Goal: Task Accomplishment & Management: Use online tool/utility

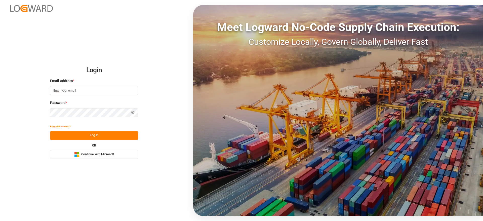
click at [98, 152] on div "Microsoft Logo Continue with Microsoft" at bounding box center [94, 154] width 40 height 5
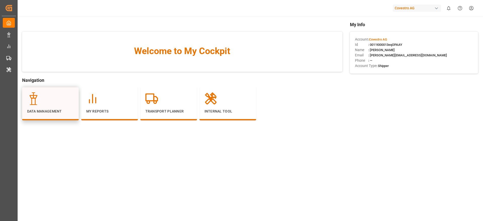
click at [59, 100] on div at bounding box center [50, 98] width 47 height 13
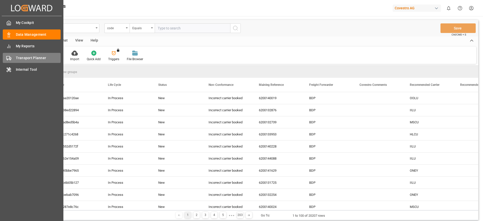
click at [13, 58] on div "Transport Planner Transport Planner" at bounding box center [32, 58] width 58 height 10
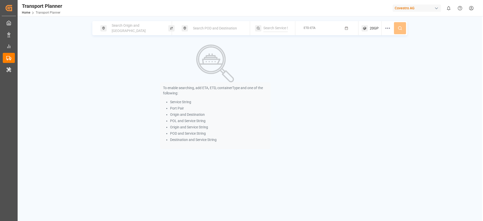
click at [123, 24] on div "Search Origin and [GEOGRAPHIC_DATA]" at bounding box center [136, 28] width 54 height 15
click at [122, 65] on input at bounding box center [131, 69] width 51 height 8
paste input "DEHAM"
type input "DEHAM"
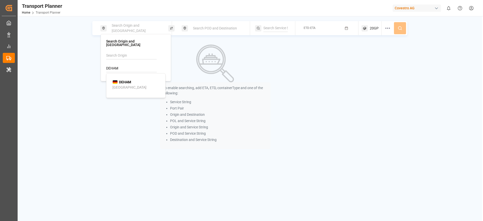
click at [124, 85] on div "[GEOGRAPHIC_DATA]" at bounding box center [129, 87] width 34 height 5
click at [199, 33] on div "Search POD and Destination" at bounding box center [215, 28] width 68 height 14
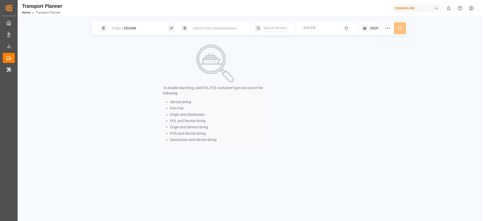
click at [202, 30] on span "Search POD and Destination" at bounding box center [215, 28] width 44 height 4
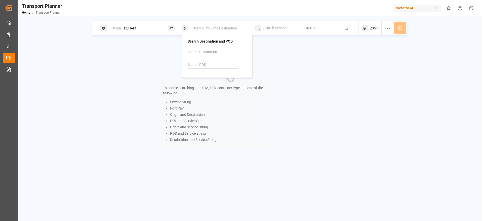
drag, startPoint x: 206, startPoint y: 26, endPoint x: 203, endPoint y: 36, distance: 10.3
click at [206, 26] on span "Search POD and Destination" at bounding box center [215, 28] width 44 height 4
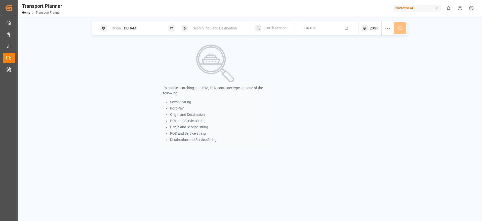
click at [211, 27] on span "Search POD and Destination" at bounding box center [215, 28] width 44 height 4
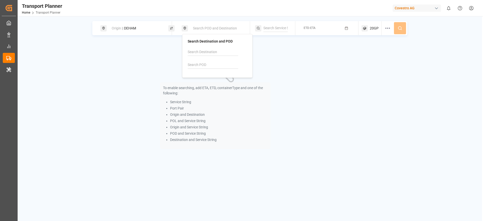
click at [206, 63] on input at bounding box center [213, 65] width 51 height 8
paste input "CNTAC"
type input "CNTAC"
click at [209, 79] on b "CNTAC" at bounding box center [205, 78] width 11 height 4
click at [273, 25] on input at bounding box center [275, 28] width 24 height 8
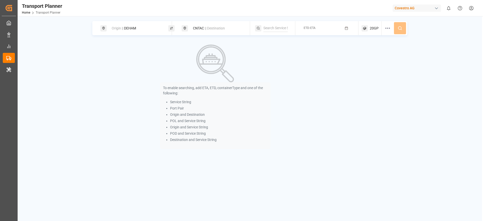
click at [325, 30] on button "ETD-ETA" at bounding box center [326, 28] width 57 height 10
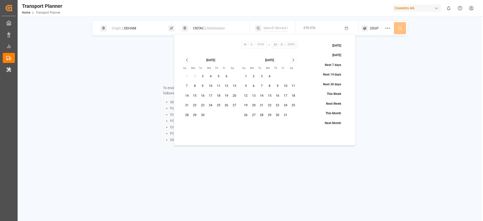
click at [209, 85] on button "10" at bounding box center [211, 86] width 8 height 8
type input "9"
type input "10"
type input "2025"
click at [294, 59] on icon "Go to next month" at bounding box center [293, 60] width 6 height 6
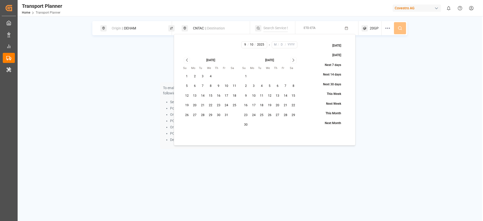
click at [196, 85] on button "6" at bounding box center [195, 86] width 8 height 8
type input "10"
type input "6"
type input "2025"
click at [373, 31] on div "20GP" at bounding box center [371, 28] width 20 height 14
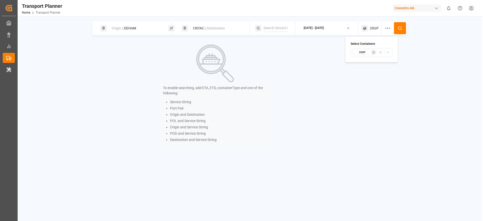
click at [368, 56] on button "20GP" at bounding box center [371, 52] width 42 height 9
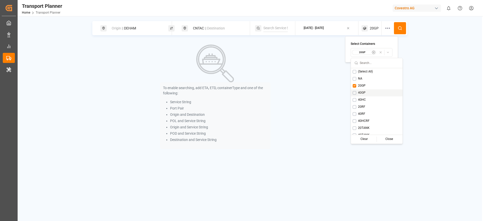
click at [359, 94] on span "40GP" at bounding box center [362, 92] width 8 height 5
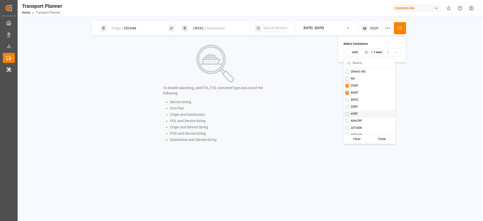
click at [355, 114] on span "40RF" at bounding box center [353, 114] width 7 height 5
click at [401, 29] on icon at bounding box center [401, 29] width 1 height 1
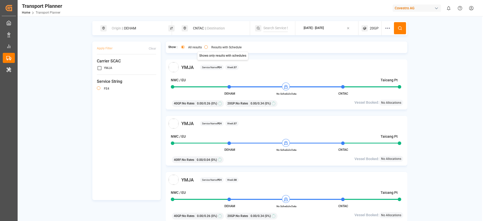
click at [220, 49] on div "Results with Schedule" at bounding box center [222, 47] width 37 height 5
click at [222, 47] on label "Results with Schedule" at bounding box center [226, 47] width 30 height 3
click at [208, 47] on button "Results with Schedule" at bounding box center [206, 47] width 4 height 4
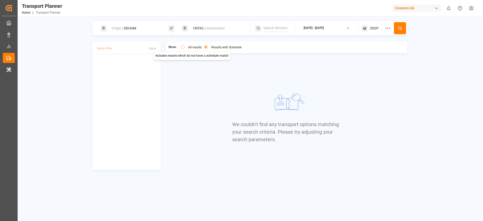
click at [191, 47] on label "All results" at bounding box center [195, 47] width 14 height 3
click at [185, 47] on button "All results" at bounding box center [183, 47] width 4 height 4
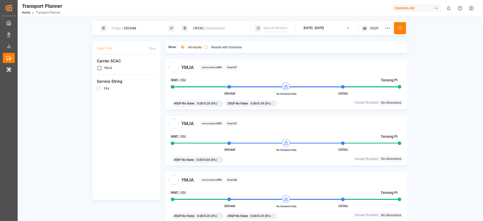
click at [226, 48] on label "Results with Schedule" at bounding box center [226, 47] width 30 height 3
click at [208, 48] on button "Results with Schedule" at bounding box center [206, 47] width 4 height 4
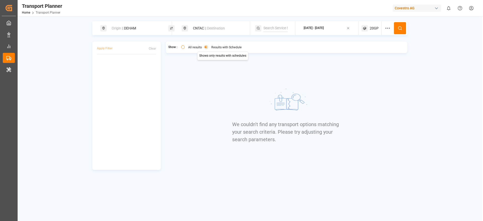
click at [138, 25] on div "Origin || DEHAM" at bounding box center [136, 28] width 54 height 9
click at [157, 67] on icon at bounding box center [159, 69] width 4 height 4
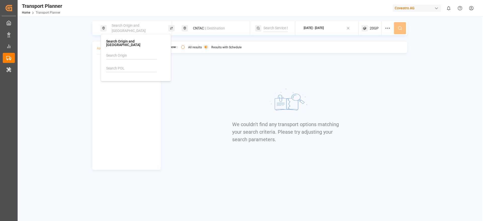
click at [131, 67] on input at bounding box center [131, 69] width 51 height 8
paste input "DEWVN"
type input "DEWVN"
click at [129, 85] on div "[GEOGRAPHIC_DATA]" at bounding box center [129, 87] width 34 height 5
click at [221, 27] on span "|| Destination" at bounding box center [215, 28] width 20 height 4
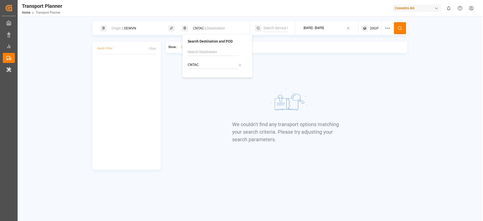
click at [198, 24] on div "CNTAC || Destination" at bounding box center [217, 28] width 54 height 9
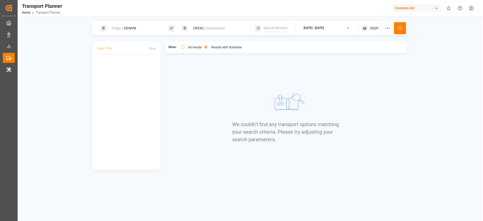
click at [202, 27] on div "CNTAC || Destination" at bounding box center [217, 28] width 54 height 9
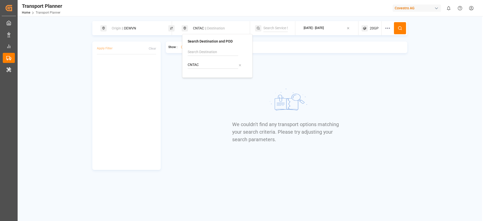
click at [241, 64] on icon at bounding box center [240, 65] width 4 height 4
click at [217, 68] on input at bounding box center [213, 65] width 51 height 8
paste input "MMRGN"
type input "MMRGN"
click at [215, 78] on div "MMRGN Yangon" at bounding box center [218, 81] width 49 height 11
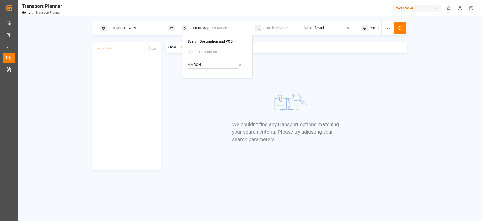
click at [317, 77] on div "We couldn't find any transport options matching your search criteria. Please tr…" at bounding box center [286, 114] width 109 height 110
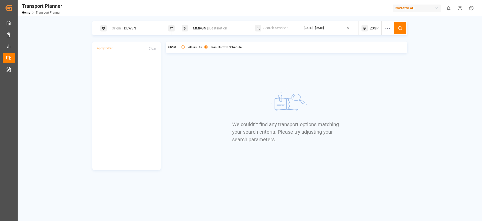
click at [362, 30] on icon at bounding box center [364, 28] width 6 height 6
click at [354, 54] on div "20GP" at bounding box center [356, 52] width 24 height 5
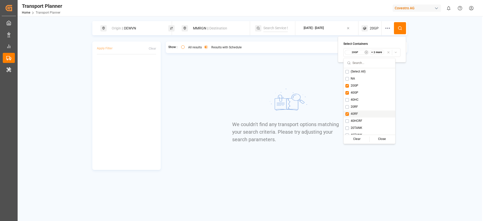
click at [344, 115] on div "40RF" at bounding box center [369, 113] width 52 height 7
click at [405, 29] on button at bounding box center [400, 28] width 12 height 12
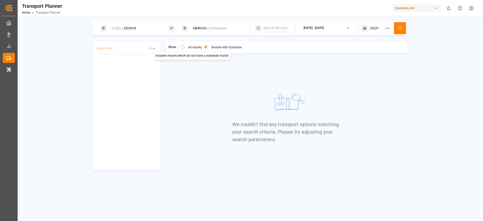
click at [194, 47] on label "All results" at bounding box center [195, 47] width 14 height 3
click at [185, 47] on button "All results" at bounding box center [183, 47] width 4 height 4
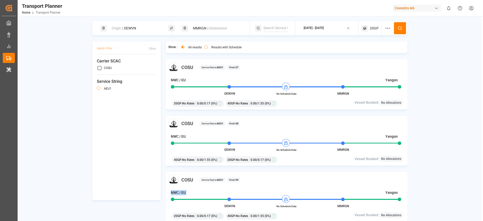
click at [345, 190] on div "COSU Service Name: AEU1 Week: 39 NWC / EU Yangon DEWVN No Schedule Data MMRGN 2…" at bounding box center [287, 197] width 242 height 50
drag, startPoint x: 432, startPoint y: 147, endPoint x: 429, endPoint y: 141, distance: 6.7
click at [434, 146] on div "Origin || DEWVN MMRGN || Destination [DATE] - [DATE] 20GP Apply Filter Clear Ca…" at bounding box center [250, 128] width 464 height 215
click at [193, 25] on div "MMRGN || Destination" at bounding box center [217, 28] width 54 height 9
click at [238, 65] on icon at bounding box center [240, 65] width 4 height 4
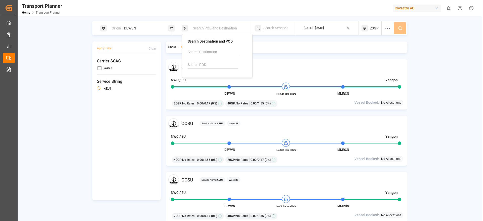
click at [217, 66] on input at bounding box center [213, 65] width 51 height 8
paste input "CNTAC"
type input "CNTAC"
click at [216, 77] on div "CNTAC Taicang Pt" at bounding box center [218, 81] width 49 height 11
click at [146, 26] on div "Origin || DEWVN" at bounding box center [136, 28] width 54 height 9
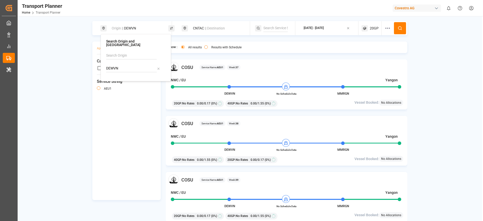
click at [160, 67] on icon at bounding box center [159, 69] width 4 height 4
click at [131, 65] on input at bounding box center [131, 69] width 51 height 8
paste input "DEHAM"
type input "DEHAM"
click at [137, 79] on div "DEHAM [GEOGRAPHIC_DATA]" at bounding box center [136, 84] width 49 height 11
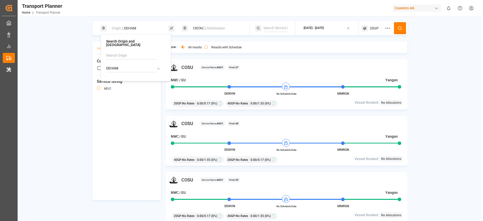
click at [405, 57] on div "Show : All results Results with Schedule COSU Service Name: AEU1 Week: 37 NWC /…" at bounding box center [287, 138] width 242 height 195
click at [401, 26] on icon at bounding box center [399, 28] width 5 height 5
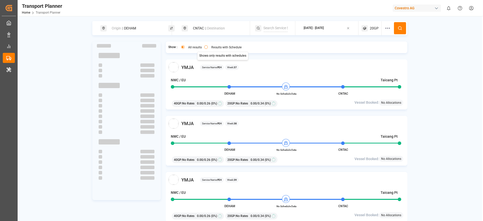
click at [206, 47] on button "Results with Schedule" at bounding box center [206, 47] width 4 height 4
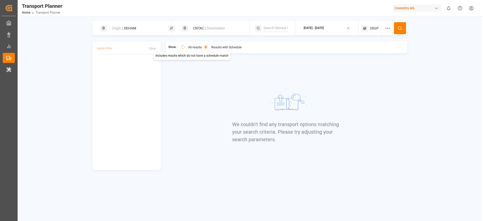
click at [182, 49] on div "All results" at bounding box center [191, 47] width 21 height 5
click at [184, 47] on button "All results" at bounding box center [183, 47] width 4 height 4
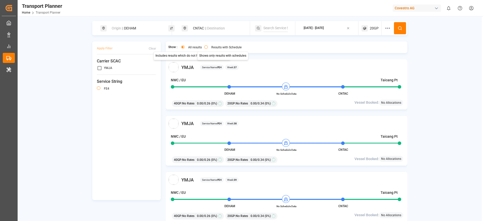
click at [218, 48] on label "Results with Schedule" at bounding box center [226, 47] width 30 height 3
click at [208, 48] on button "Results with Schedule" at bounding box center [206, 47] width 4 height 4
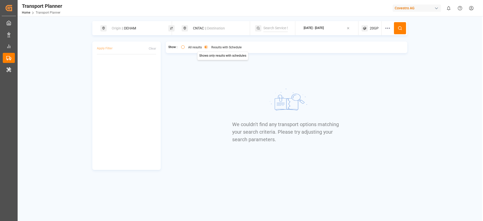
click at [263, 107] on img at bounding box center [286, 102] width 75 height 38
click at [190, 48] on label "All results" at bounding box center [195, 47] width 14 height 3
click at [185, 48] on button "All results" at bounding box center [183, 47] width 4 height 4
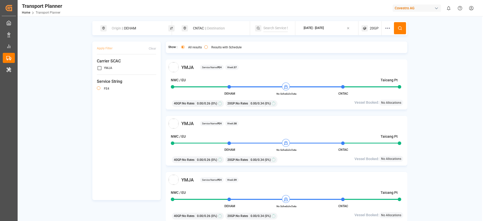
click at [219, 44] on div "All results Results with Schedule" at bounding box center [210, 47] width 67 height 7
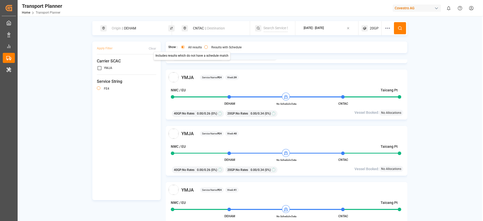
scroll to position [113, 0]
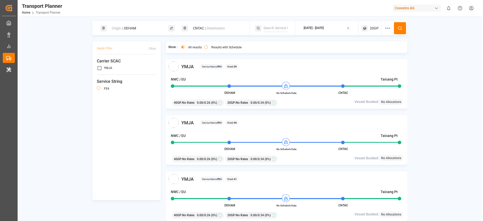
click at [288, 154] on div "40GP : No Rates 0.00 / 0.26 (0%) 20GP : No Rates 0.00 / 0.34 (0%)" at bounding box center [247, 158] width 155 height 9
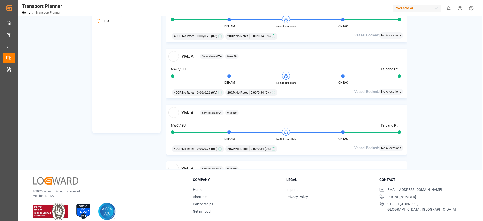
scroll to position [0, 0]
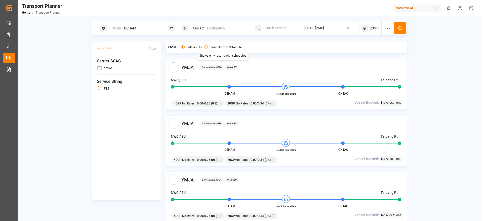
click at [226, 47] on label "Results with Schedule" at bounding box center [226, 47] width 30 height 3
click at [208, 47] on button "Results with Schedule" at bounding box center [206, 47] width 4 height 4
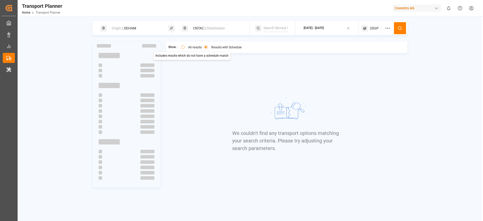
click at [192, 47] on label "All results" at bounding box center [195, 47] width 14 height 3
click at [185, 47] on button "All results" at bounding box center [183, 47] width 4 height 4
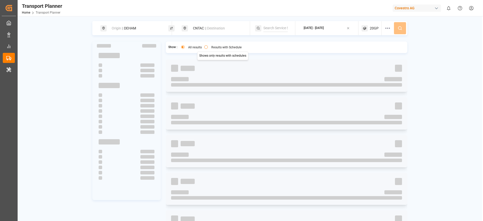
click at [208, 47] on div "Results with Schedule" at bounding box center [222, 47] width 37 height 5
click at [210, 47] on div "Results with Schedule" at bounding box center [222, 47] width 37 height 5
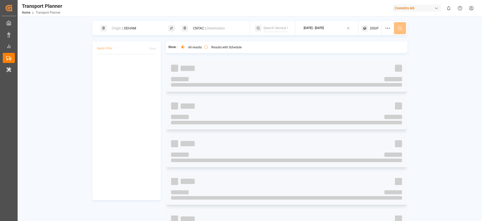
click at [214, 47] on label "Results with Schedule" at bounding box center [226, 47] width 30 height 3
click at [208, 47] on button "Results with Schedule" at bounding box center [206, 47] width 4 height 4
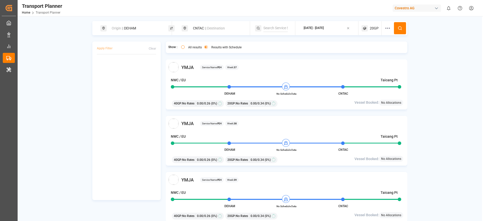
click at [386, 27] on icon at bounding box center [387, 28] width 6 height 6
click at [272, 57] on div "Show : All results Results with Schedule YMJA Service Name: FE4 Week: 37 NWC / …" at bounding box center [287, 138] width 242 height 195
click at [193, 47] on label "All results" at bounding box center [195, 47] width 14 height 3
click at [185, 47] on button "All results" at bounding box center [183, 47] width 4 height 4
click at [222, 47] on label "Results with Schedule" at bounding box center [226, 47] width 30 height 3
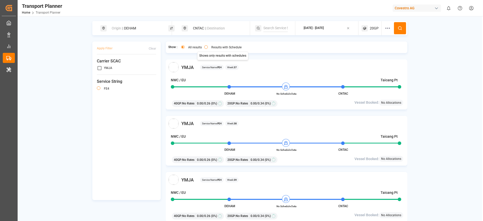
click at [208, 47] on button "Results with Schedule" at bounding box center [206, 47] width 4 height 4
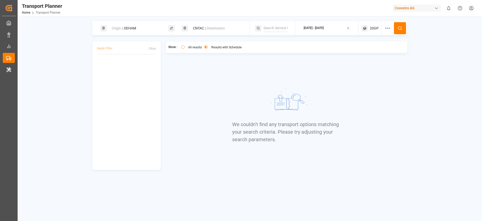
click at [150, 46] on div "Clear" at bounding box center [153, 48] width 8 height 5
drag, startPoint x: 140, startPoint y: 47, endPoint x: 112, endPoint y: 47, distance: 27.2
click at [112, 47] on div "Apply Filter Clear" at bounding box center [126, 49] width 59 height 10
click at [184, 48] on button "All results" at bounding box center [183, 47] width 4 height 4
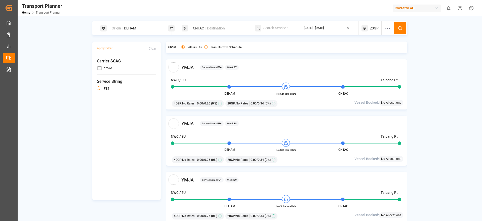
click at [217, 27] on span "|| Destination" at bounding box center [215, 28] width 20 height 4
click at [224, 64] on input "CNTAC" at bounding box center [213, 65] width 51 height 8
click at [210, 65] on input "CNTAC" at bounding box center [213, 65] width 51 height 8
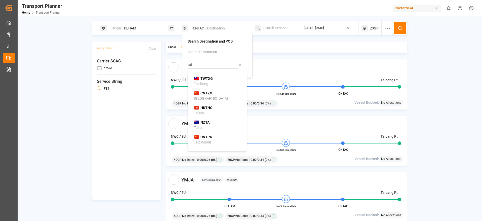
click at [215, 82] on div "TWTXG Taichung" at bounding box center [218, 81] width 49 height 11
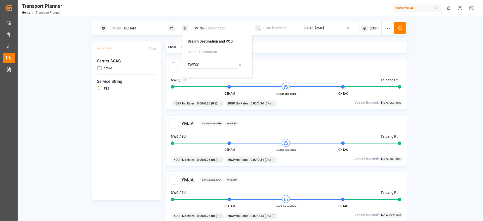
click at [207, 66] on input "TWTXG" at bounding box center [213, 65] width 51 height 8
type input "T"
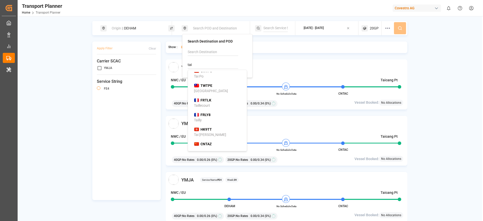
scroll to position [96, 0]
click at [215, 86] on div "TWTPE [GEOGRAPHIC_DATA]" at bounding box center [218, 87] width 49 height 11
type input "TWTPE"
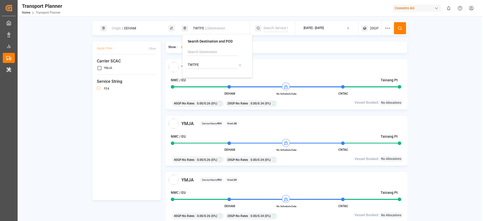
click at [269, 60] on div "YMJA Service Name: FE4 Week: 37 NWC / [GEOGRAPHIC_DATA] Taicang Pt DEHAM No Sch…" at bounding box center [287, 84] width 242 height 50
click at [394, 26] on button at bounding box center [400, 28] width 12 height 12
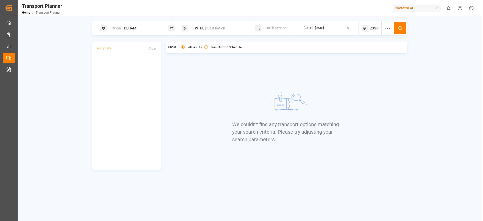
click at [207, 47] on button "Results with Schedule" at bounding box center [206, 47] width 4 height 4
click at [187, 46] on div "All results" at bounding box center [191, 47] width 21 height 5
click at [183, 45] on button "All results" at bounding box center [183, 47] width 4 height 4
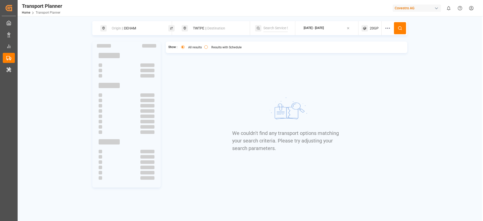
click at [150, 28] on div "Origin || DEHAM" at bounding box center [136, 28] width 54 height 9
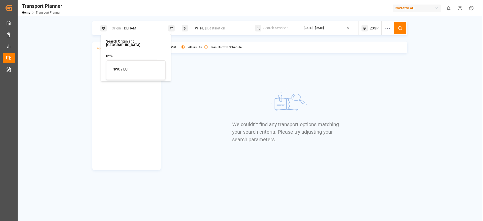
click at [131, 67] on div "NWC / EU" at bounding box center [136, 69] width 49 height 5
type input "NWC / EU"
click at [157, 67] on icon at bounding box center [159, 69] width 4 height 4
click at [193, 61] on div "Show : All results Results with Schedule We couldn't find any transport options…" at bounding box center [287, 105] width 242 height 128
click at [394, 31] on button at bounding box center [400, 28] width 12 height 12
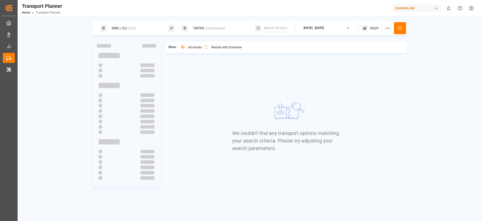
click at [208, 28] on span "|| Destination" at bounding box center [215, 28] width 20 height 4
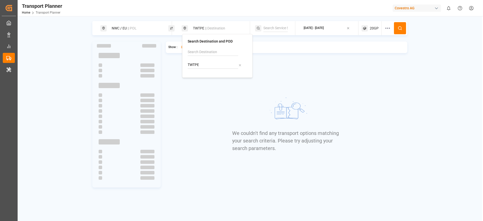
click at [213, 68] on input "TWTPE" at bounding box center [213, 65] width 51 height 8
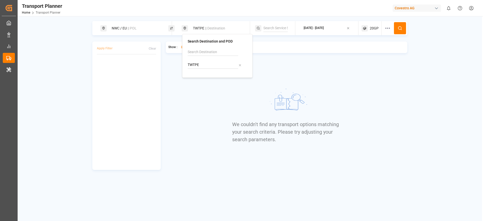
click at [213, 68] on input "TWTPE" at bounding box center [213, 65] width 51 height 8
click at [204, 60] on div "ca" at bounding box center [217, 60] width 59 height 24
click at [202, 63] on input "ca" at bounding box center [213, 65] width 51 height 8
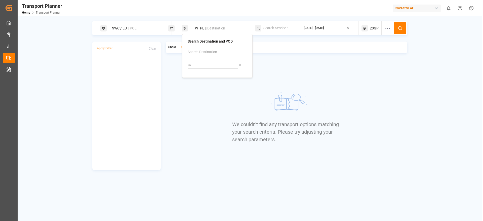
click at [202, 63] on input "ca" at bounding box center [213, 65] width 51 height 8
paste input "CNTAC"
type input "CNTAC"
click at [214, 82] on div "CNTAC Taicang Pt" at bounding box center [218, 81] width 49 height 11
click at [138, 25] on div "NWC / EU || POL" at bounding box center [136, 28] width 54 height 9
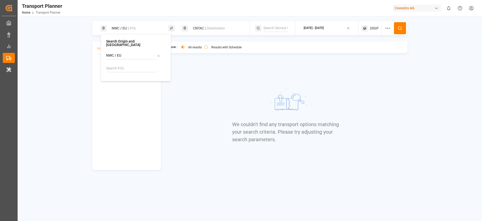
click at [337, 81] on div "We couldn't find any transport options matching your search criteria. Please tr…" at bounding box center [286, 114] width 109 height 110
click at [365, 28] on icon at bounding box center [365, 28] width 0 height 1
click at [351, 55] on div "20GP" at bounding box center [356, 52] width 24 height 5
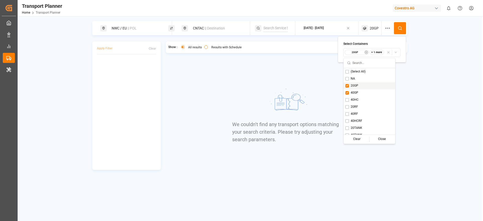
click at [354, 85] on span "20GP" at bounding box center [354, 85] width 8 height 5
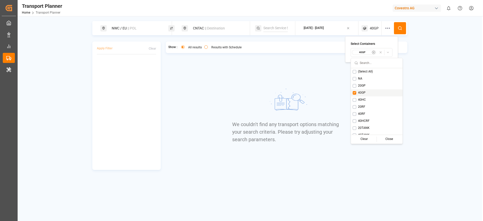
click at [359, 92] on span "40GP" at bounding box center [362, 92] width 8 height 5
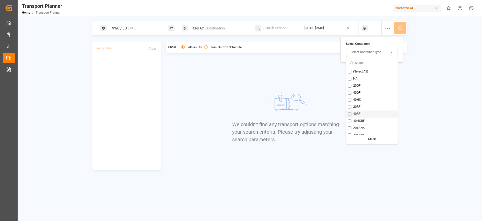
click at [353, 115] on span "40RF" at bounding box center [356, 114] width 7 height 5
click at [353, 115] on button "Suggestions" at bounding box center [354, 114] width 4 height 4
click at [351, 106] on button "Suggestions" at bounding box center [350, 107] width 4 height 4
click at [398, 31] on button at bounding box center [400, 28] width 12 height 12
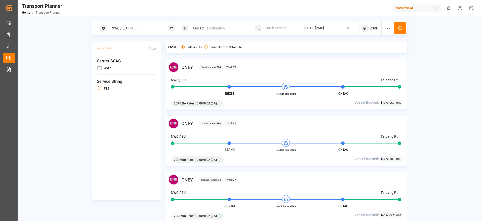
click at [217, 47] on label "Results with Schedule" at bounding box center [226, 47] width 30 height 3
click at [208, 47] on button "Results with Schedule" at bounding box center [206, 47] width 4 height 4
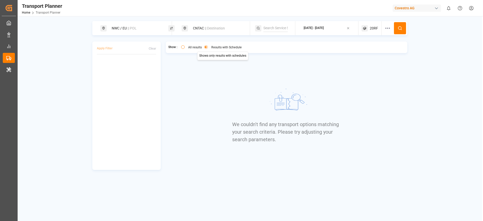
click at [210, 28] on span "|| Destination" at bounding box center [215, 28] width 20 height 4
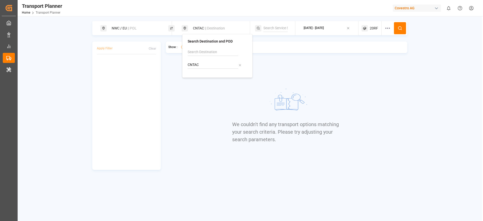
click at [203, 63] on input "CNTAC" at bounding box center [213, 65] width 51 height 8
paste input "AEJEA"
type input "AEJEA"
click at [216, 78] on div "AEJEA [GEOGRAPHIC_DATA]" at bounding box center [218, 81] width 49 height 11
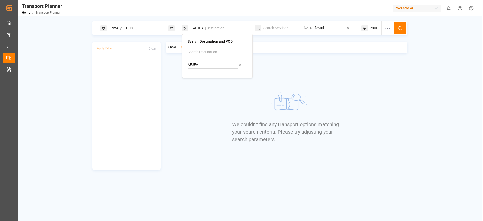
click at [369, 30] on div "20RF" at bounding box center [371, 28] width 20 height 14
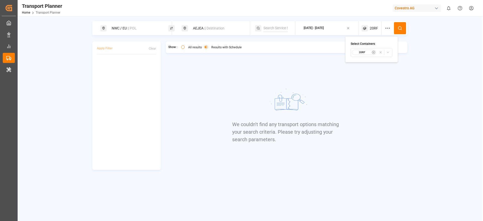
click at [363, 55] on button "20RF" at bounding box center [371, 52] width 42 height 9
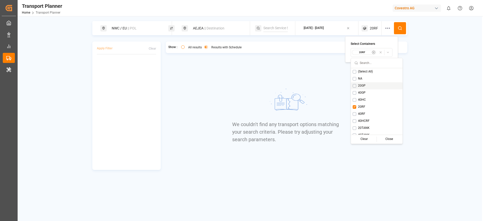
click at [355, 86] on button "Suggestions" at bounding box center [354, 86] width 4 height 4
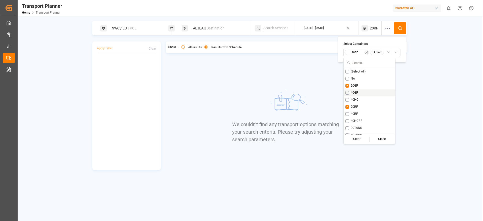
click at [356, 91] on span "40GP" at bounding box center [354, 92] width 8 height 5
click at [352, 113] on span "40RF" at bounding box center [353, 114] width 7 height 5
click at [401, 24] on button at bounding box center [400, 28] width 12 height 12
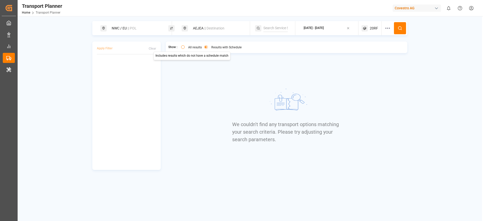
click at [183, 48] on button "All results" at bounding box center [183, 47] width 4 height 4
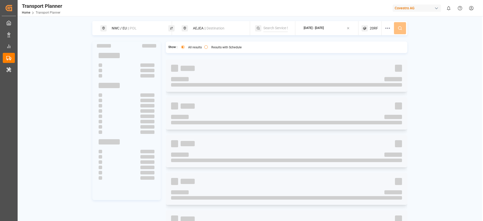
click at [137, 27] on span "|| POL" at bounding box center [131, 28] width 9 height 4
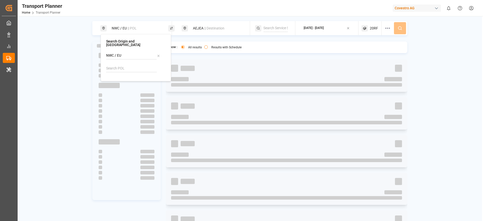
click at [159, 54] on icon at bounding box center [159, 56] width 4 height 4
click at [125, 66] on input at bounding box center [131, 69] width 51 height 8
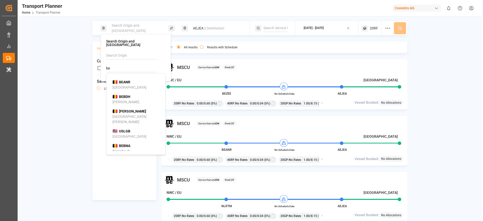
click at [129, 92] on li "BEBDH [PERSON_NAME]" at bounding box center [136, 99] width 57 height 15
click at [124, 80] on b "BEANR" at bounding box center [124, 82] width 11 height 4
type input "BEANR"
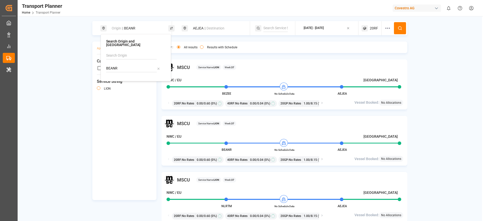
click at [400, 25] on button at bounding box center [400, 28] width 12 height 12
click at [217, 48] on label "Results with Schedule" at bounding box center [222, 47] width 30 height 3
click at [203, 48] on button "Results with Schedule" at bounding box center [202, 47] width 4 height 4
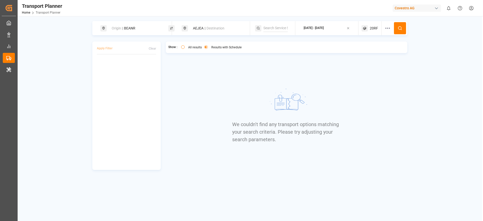
click at [319, 28] on div "[DATE] - [DATE]" at bounding box center [313, 28] width 20 height 5
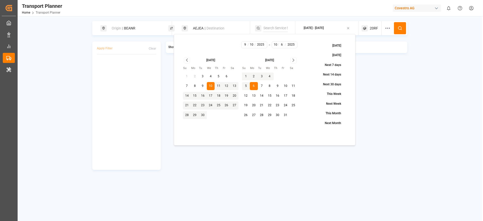
click at [293, 62] on icon "Go to next month" at bounding box center [293, 60] width 6 height 6
click at [254, 95] on button "10" at bounding box center [254, 96] width 8 height 8
type input "11"
type input "10"
click at [398, 25] on button at bounding box center [400, 28] width 12 height 12
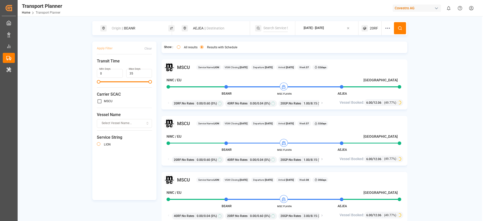
click at [181, 67] on span "MSCU" at bounding box center [183, 67] width 13 height 7
copy span "MSCU"
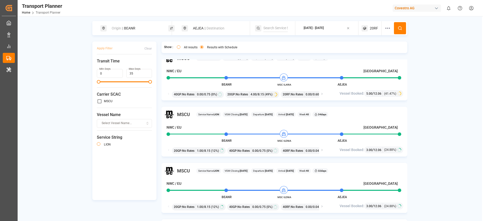
scroll to position [506, 0]
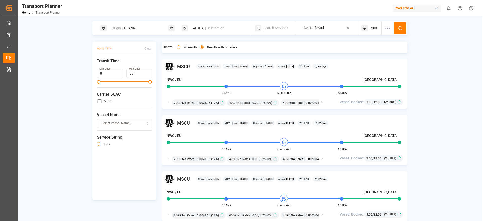
click at [182, 46] on div "All results" at bounding box center [187, 47] width 21 height 5
click at [418, 8] on div "Covestro AG" at bounding box center [416, 8] width 48 height 7
type input "compo"
click at [399, 30] on div "[PERSON_NAME] Expert" at bounding box center [418, 33] width 86 height 10
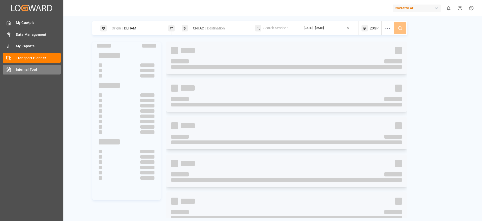
click at [15, 71] on div "Internal Tool Internal Tool" at bounding box center [32, 70] width 58 height 10
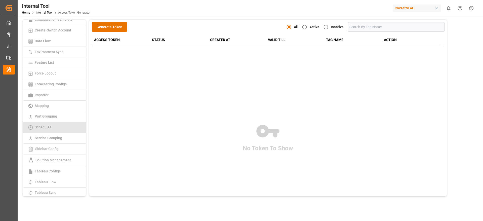
scroll to position [75, 0]
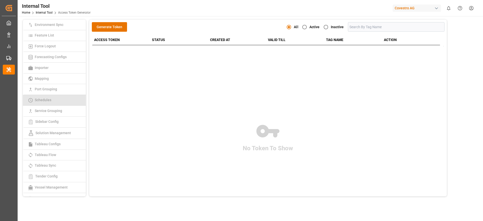
click at [55, 99] on link "Schedules" at bounding box center [54, 100] width 63 height 11
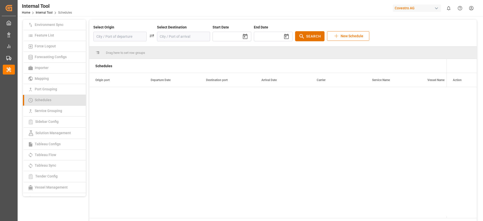
type input "[DATE]"
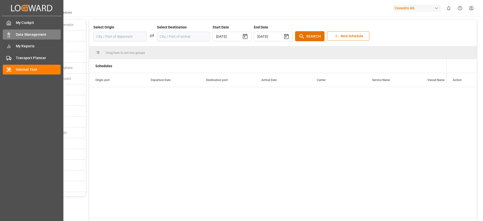
click at [14, 34] on div "Data Management Data Management" at bounding box center [32, 34] width 58 height 10
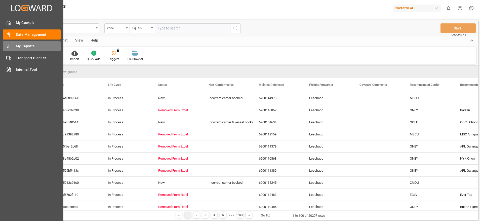
click at [17, 49] on div "My Reports My Reports" at bounding box center [32, 46] width 58 height 10
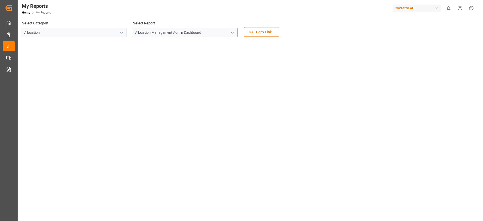
click at [208, 32] on input "Allocation Management Admin Dashboard" at bounding box center [185, 33] width 106 height 10
click at [232, 32] on icon "open menu" at bounding box center [232, 32] width 6 height 6
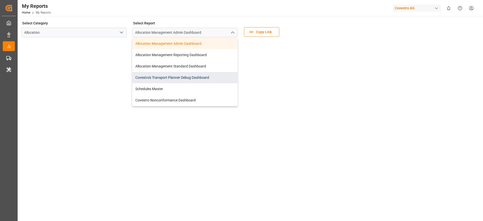
click at [191, 78] on div "Covestro's Transport Planner Debug Dashboard" at bounding box center [184, 77] width 105 height 11
